Goal: Task Accomplishment & Management: Complete application form

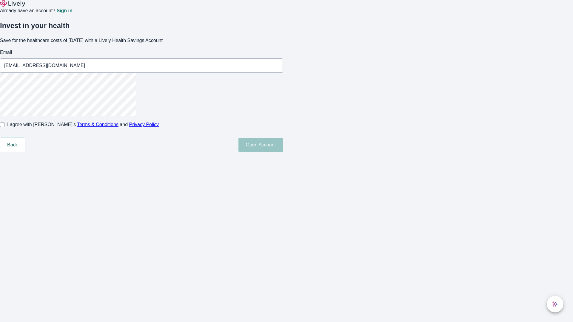
click at [5, 127] on input "I agree with Lively’s Terms & Conditions and Privacy Policy" at bounding box center [2, 124] width 5 height 5
checkbox input "true"
click at [283, 152] on button "Open Account" at bounding box center [260, 145] width 44 height 14
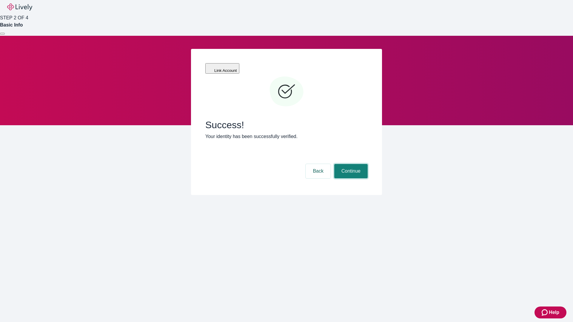
click at [350, 164] on button "Continue" at bounding box center [350, 171] width 33 height 14
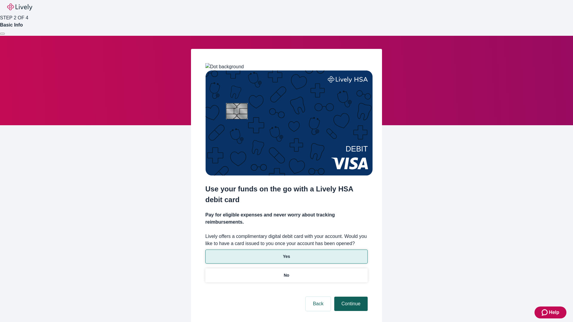
click at [286, 253] on p "Yes" at bounding box center [286, 256] width 7 height 6
click at [350, 297] on button "Continue" at bounding box center [350, 304] width 33 height 14
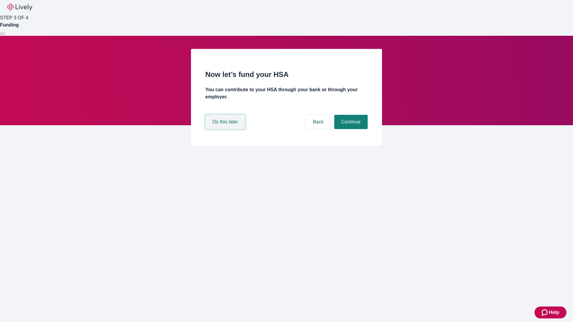
click at [226, 129] on button "Do this later" at bounding box center [225, 122] width 40 height 14
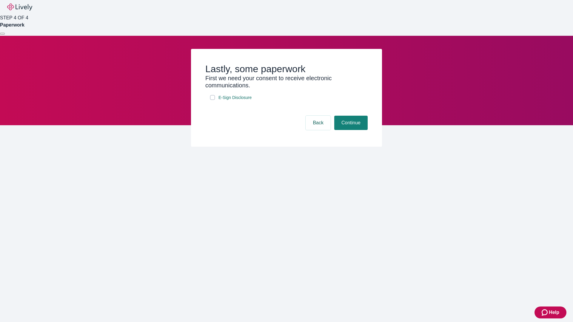
click at [212, 100] on input "E-Sign Disclosure" at bounding box center [212, 97] width 5 height 5
checkbox input "true"
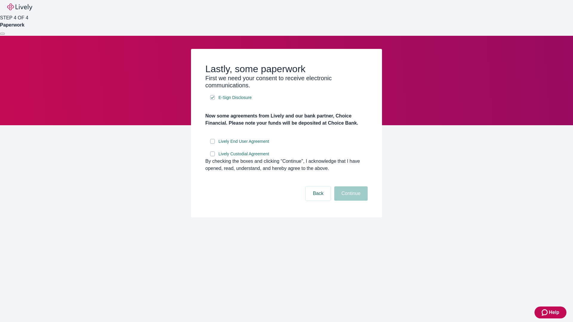
click at [212, 144] on input "Lively End User Agreement" at bounding box center [212, 141] width 5 height 5
checkbox input "true"
click at [212, 156] on input "Lively Custodial Agreement" at bounding box center [212, 153] width 5 height 5
checkbox input "true"
click at [350, 201] on button "Continue" at bounding box center [350, 193] width 33 height 14
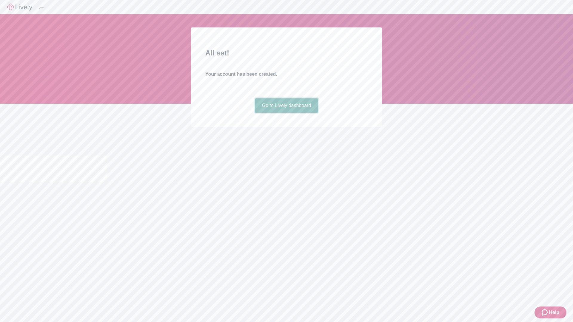
click at [286, 113] on link "Go to Lively dashboard" at bounding box center [287, 105] width 64 height 14
